Goal: Transaction & Acquisition: Purchase product/service

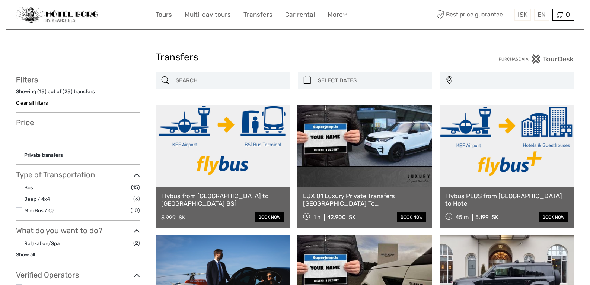
select select
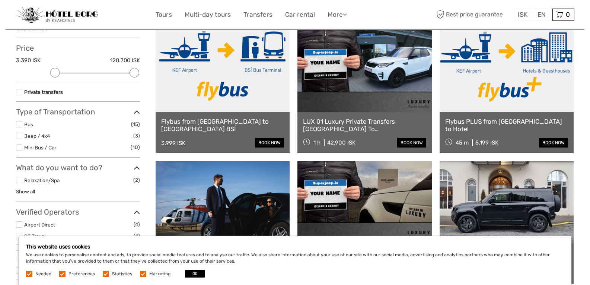
scroll to position [40, 0]
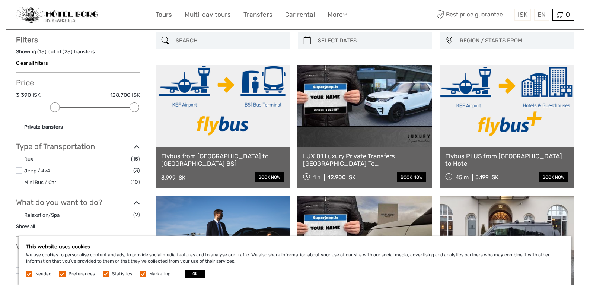
click at [512, 114] on link at bounding box center [507, 106] width 134 height 82
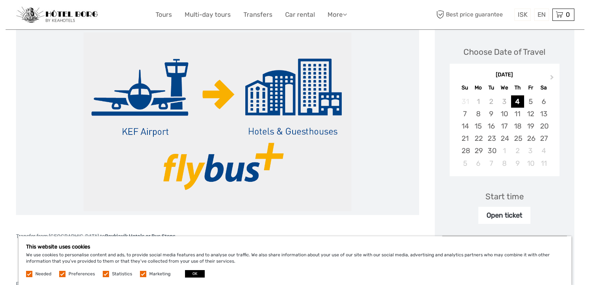
scroll to position [104, 0]
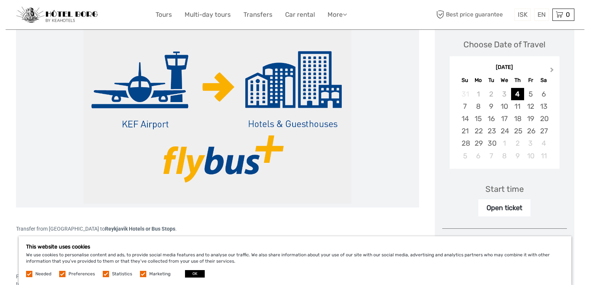
click at [552, 67] on button "Next Month" at bounding box center [553, 72] width 12 height 12
click at [506, 143] on div "26" at bounding box center [504, 143] width 13 height 12
click at [514, 190] on div "Start time" at bounding box center [505, 189] width 38 height 12
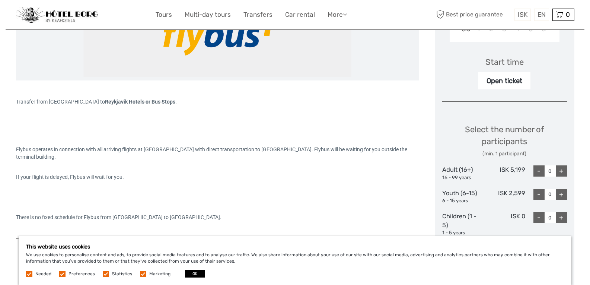
scroll to position [238, 0]
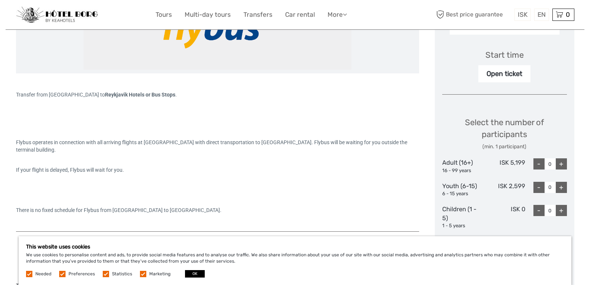
click at [562, 164] on div "+" at bounding box center [561, 163] width 11 height 11
type input "2"
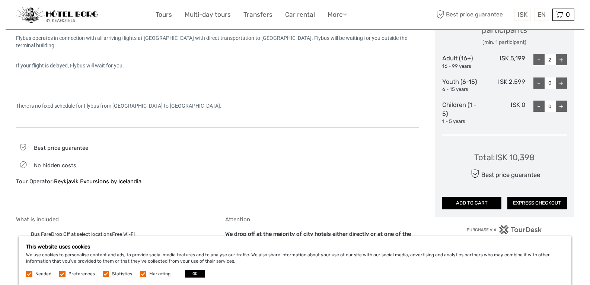
scroll to position [358, 0]
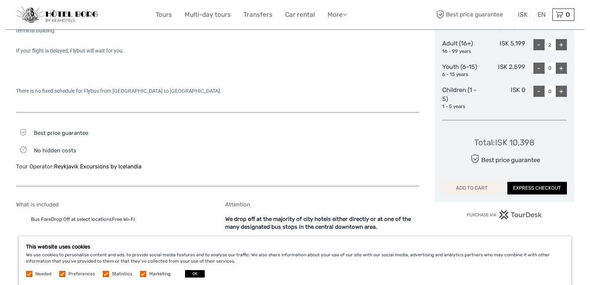
click at [482, 187] on button "ADD TO CART" at bounding box center [472, 188] width 60 height 13
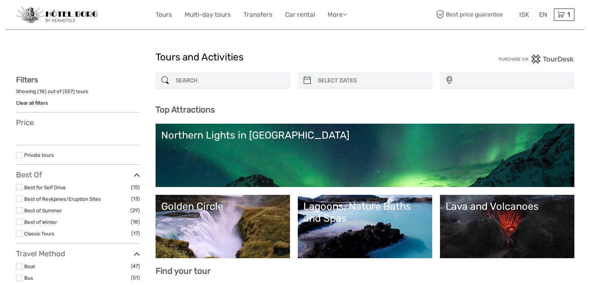
select select
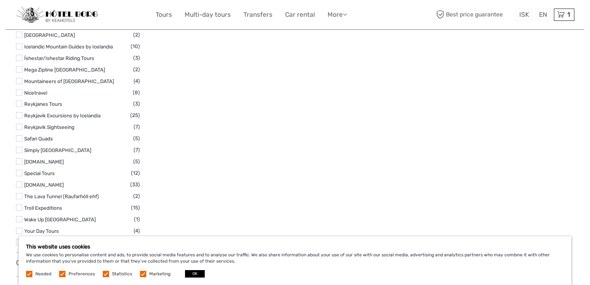
scroll to position [1077, 0]
